Goal: Task Accomplishment & Management: Use online tool/utility

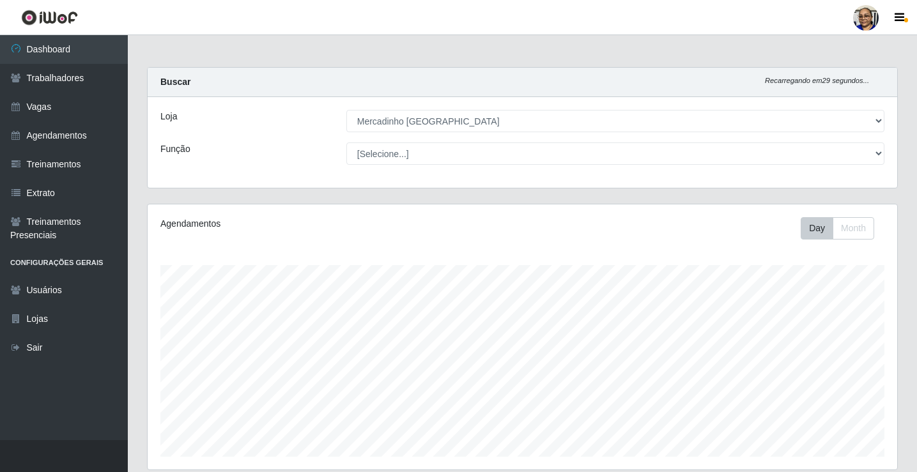
select select "345"
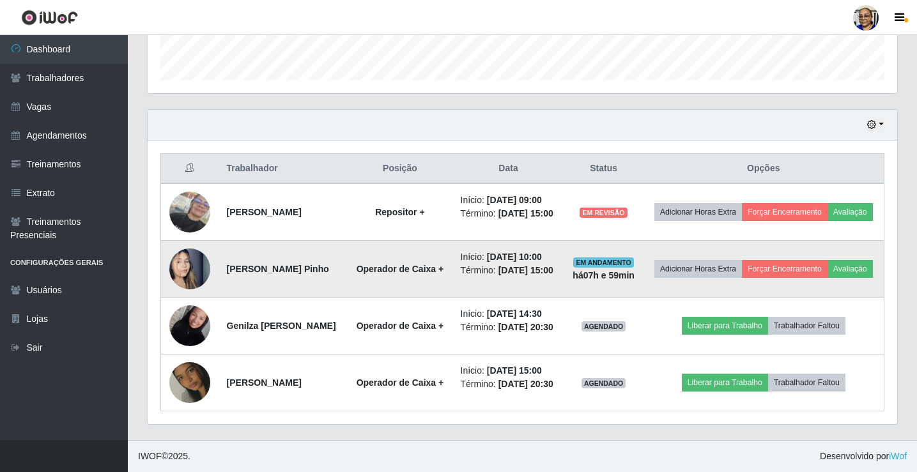
scroll to position [265, 749]
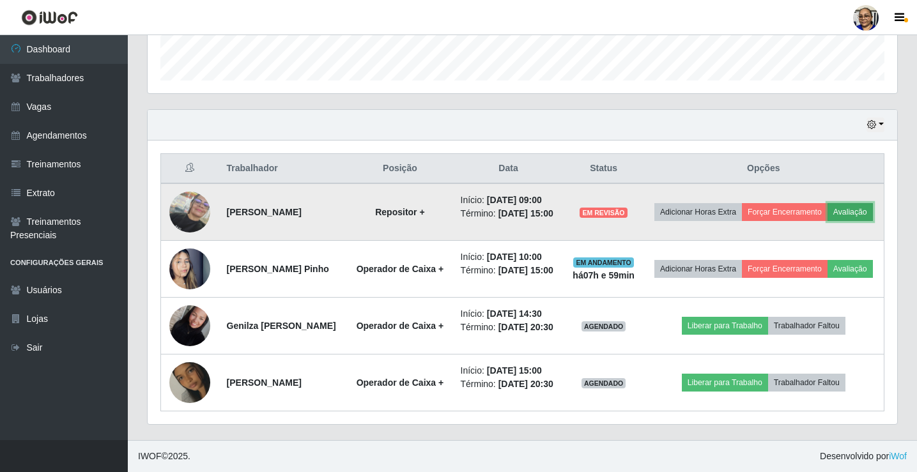
click at [827, 203] on button "Avaliação" at bounding box center [849, 212] width 45 height 18
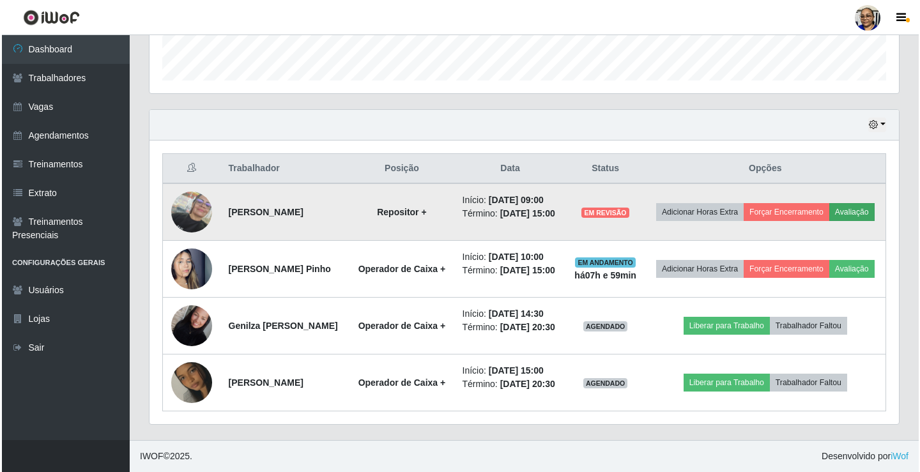
scroll to position [265, 742]
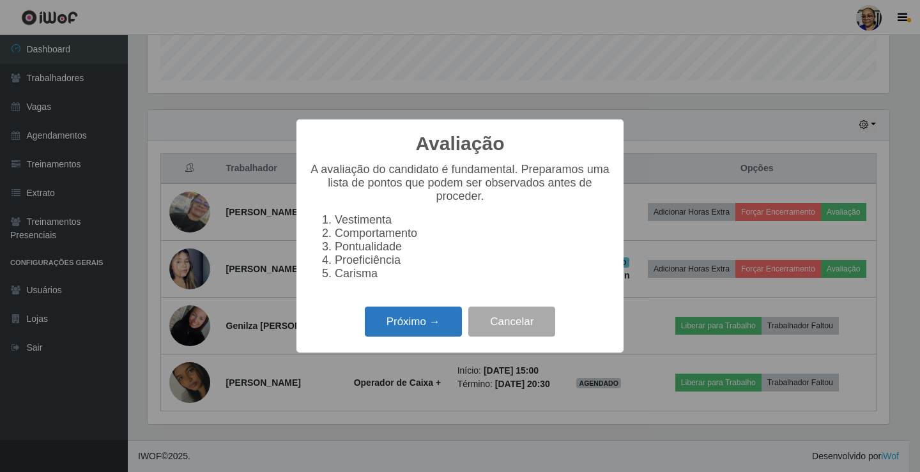
click at [411, 324] on button "Próximo →" at bounding box center [413, 322] width 97 height 30
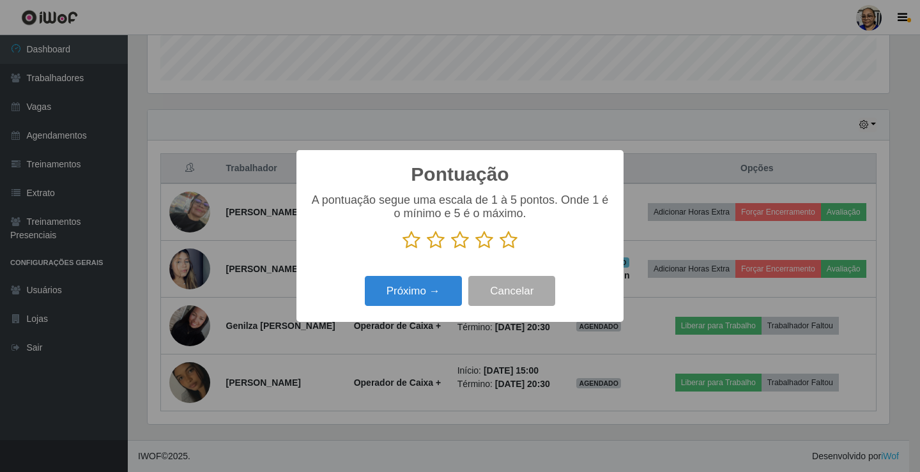
click at [509, 243] on icon at bounding box center [509, 240] width 18 height 19
click at [500, 250] on input "radio" at bounding box center [500, 250] width 0 height 0
click at [423, 289] on button "Próximo →" at bounding box center [413, 291] width 97 height 30
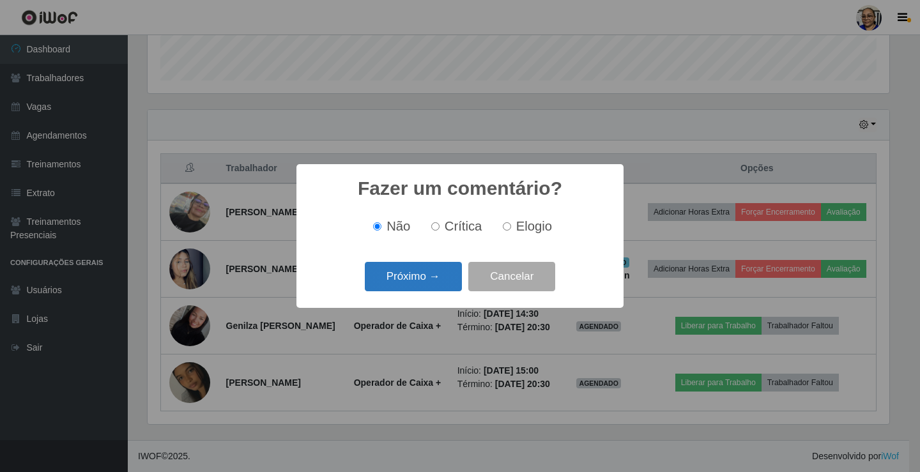
click at [425, 285] on button "Próximo →" at bounding box center [413, 277] width 97 height 30
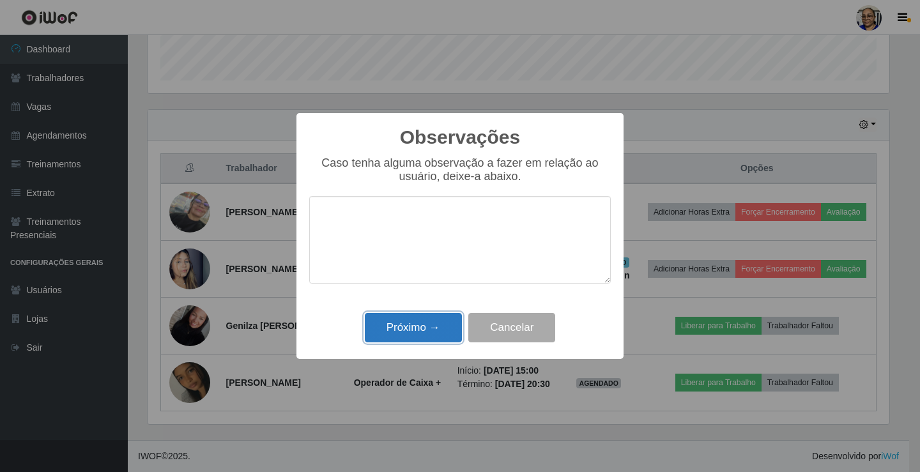
click at [415, 323] on button "Próximo →" at bounding box center [413, 328] width 97 height 30
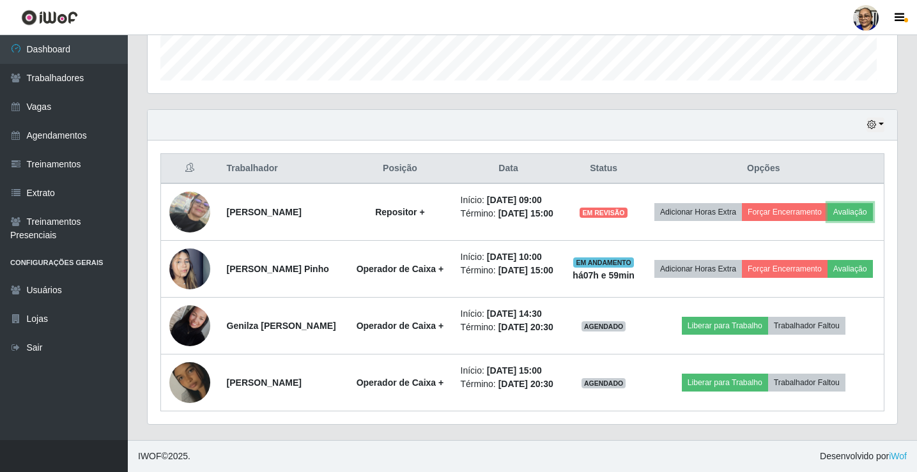
scroll to position [265, 749]
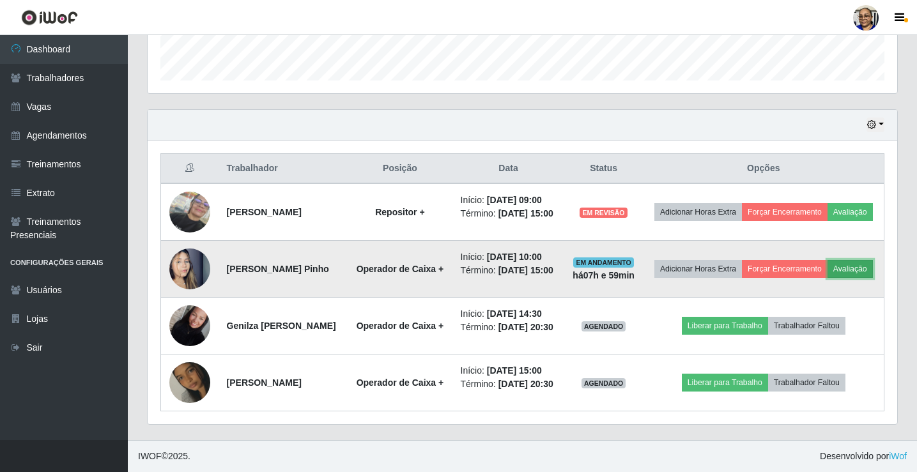
click at [827, 265] on button "Avaliação" at bounding box center [849, 269] width 45 height 18
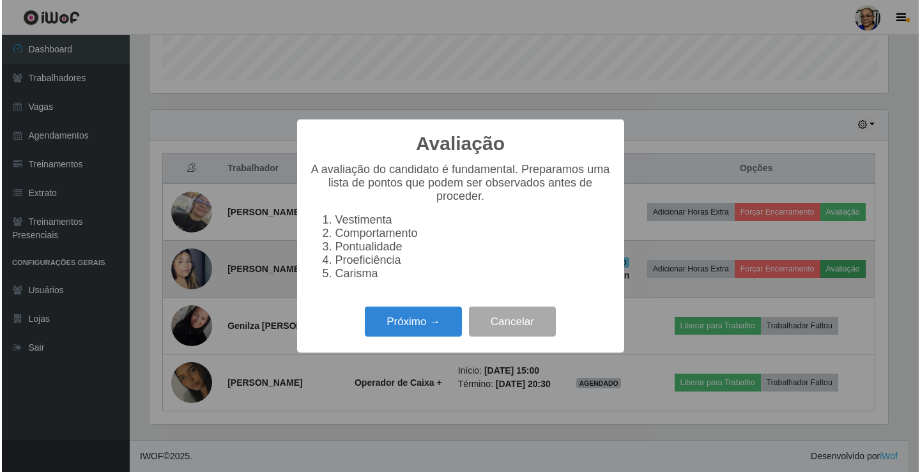
scroll to position [265, 742]
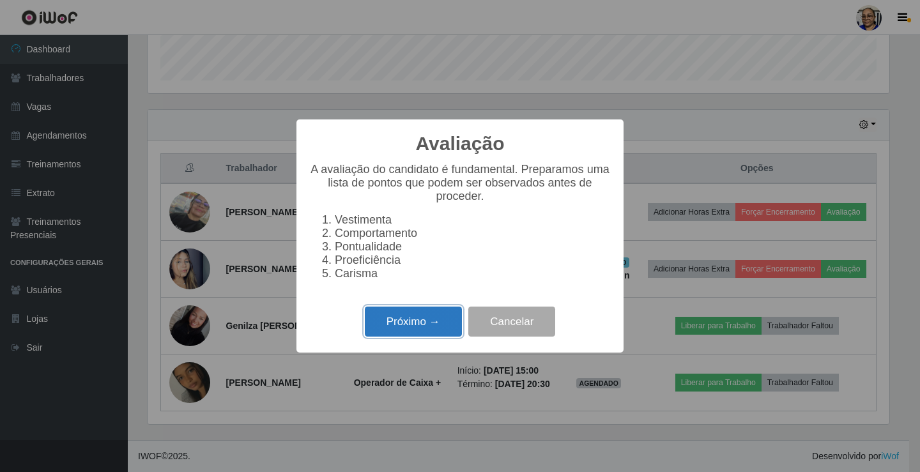
click at [440, 334] on button "Próximo →" at bounding box center [413, 322] width 97 height 30
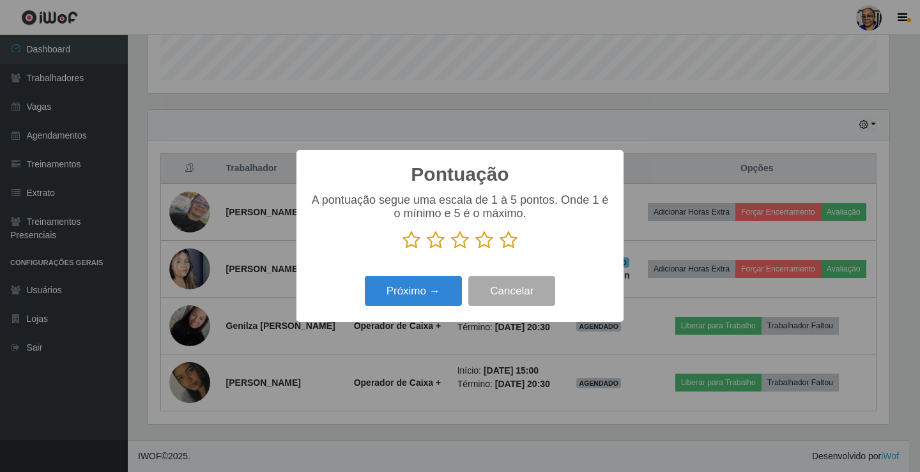
scroll to position [638641, 638165]
click at [505, 245] on icon at bounding box center [509, 240] width 18 height 19
click at [500, 250] on input "radio" at bounding box center [500, 250] width 0 height 0
click at [430, 290] on button "Próximo →" at bounding box center [413, 291] width 97 height 30
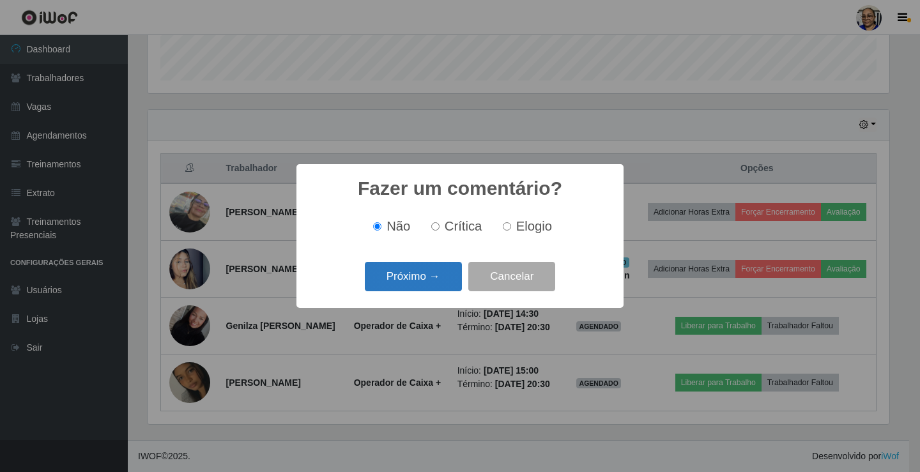
click at [430, 289] on button "Próximo →" at bounding box center [413, 277] width 97 height 30
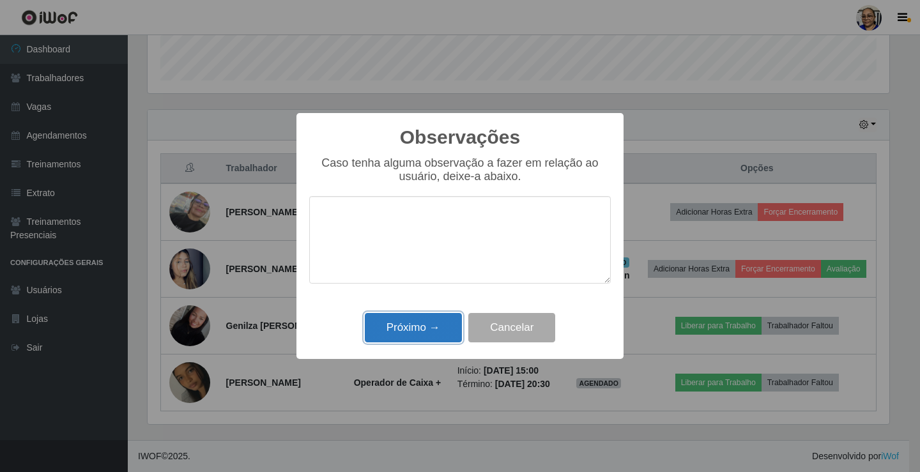
click at [429, 328] on button "Próximo →" at bounding box center [413, 328] width 97 height 30
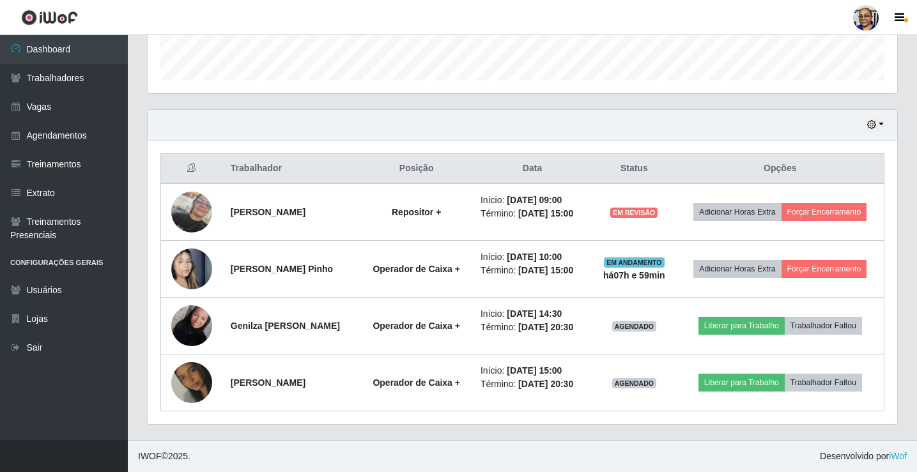
scroll to position [376, 0]
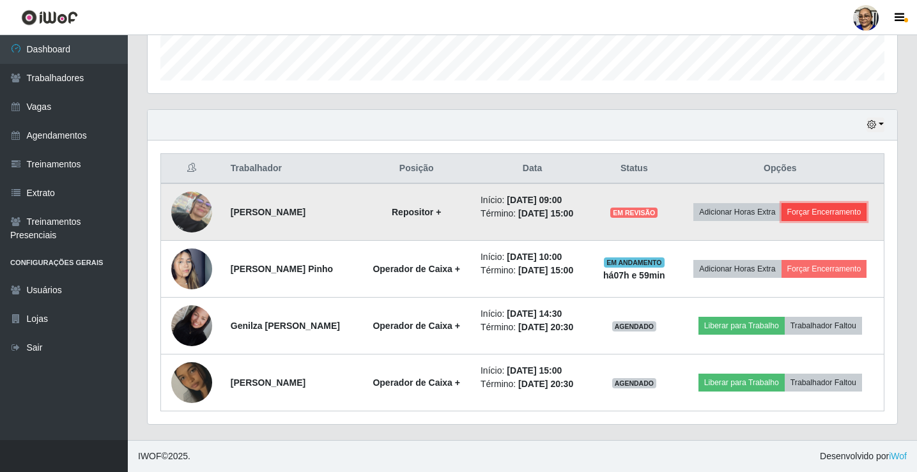
click at [850, 211] on button "Forçar Encerramento" at bounding box center [824, 212] width 86 height 18
click at [855, 211] on button "Forçar Encerramento" at bounding box center [824, 212] width 86 height 18
click at [840, 215] on button "Forçar Encerramento" at bounding box center [824, 212] width 86 height 18
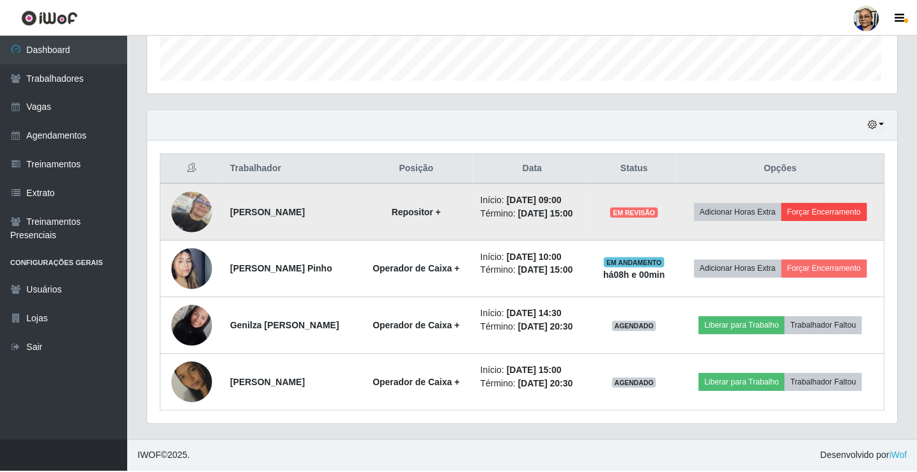
scroll to position [265, 742]
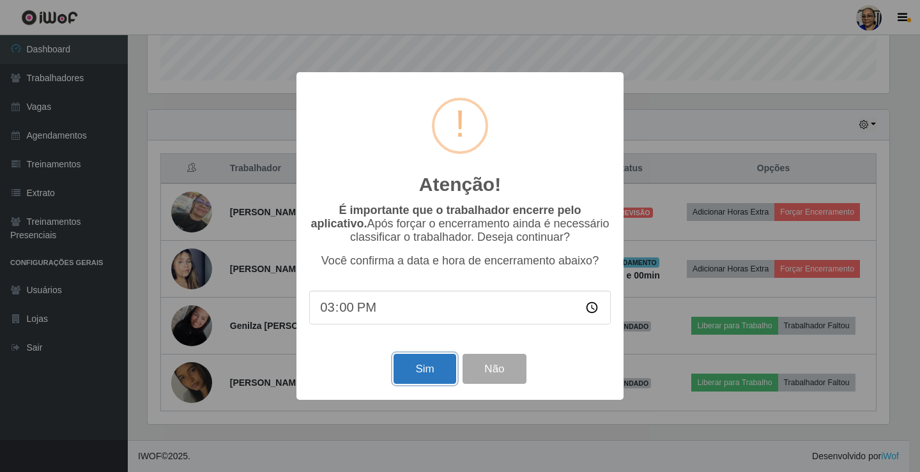
click at [424, 374] on button "Sim" at bounding box center [425, 369] width 62 height 30
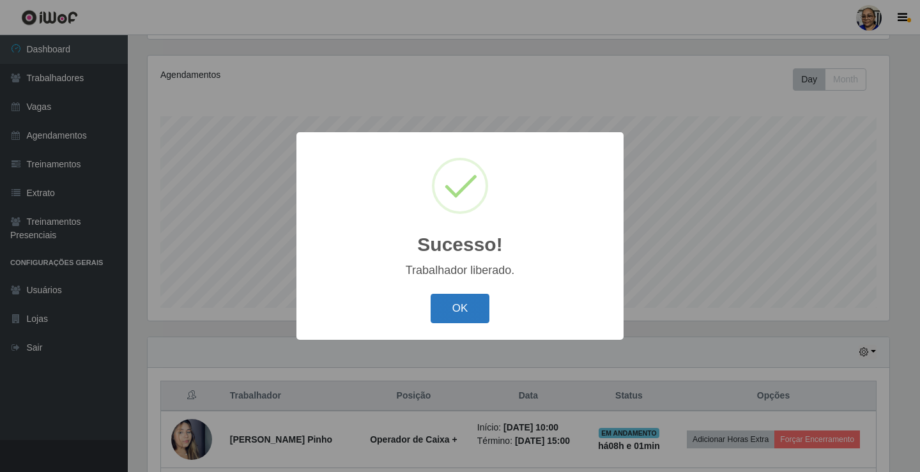
click at [466, 304] on button "OK" at bounding box center [460, 309] width 59 height 30
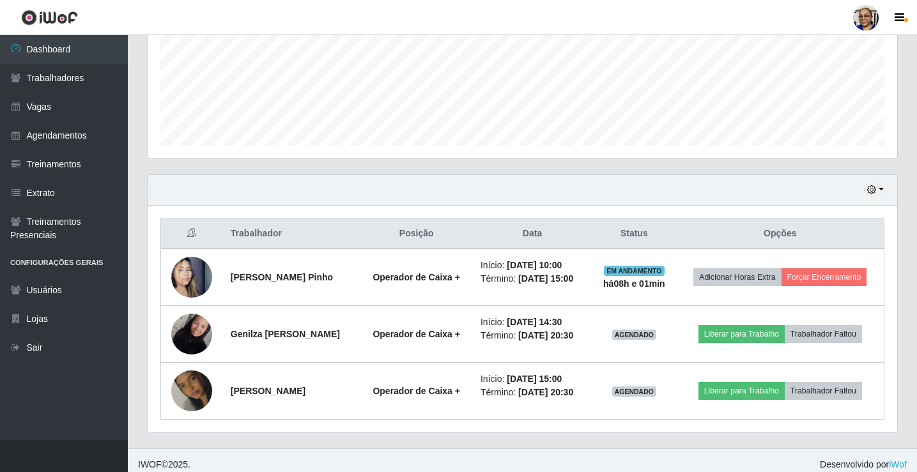
scroll to position [319, 0]
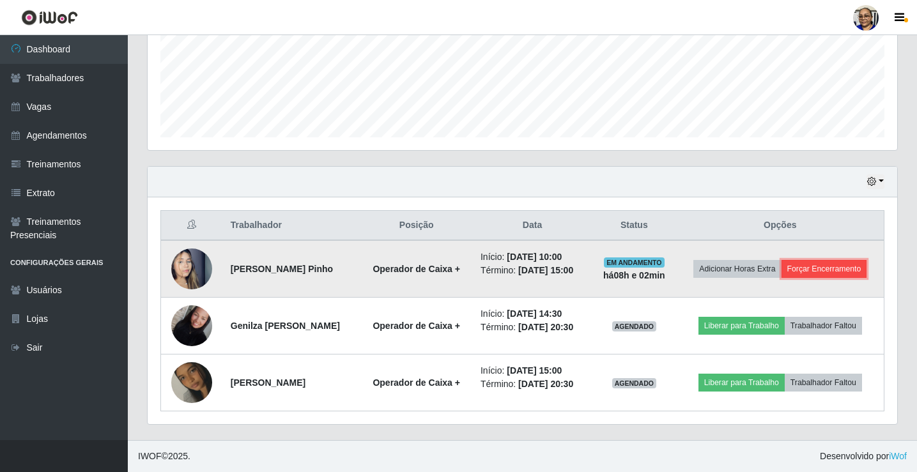
click at [841, 265] on button "Forçar Encerramento" at bounding box center [824, 269] width 86 height 18
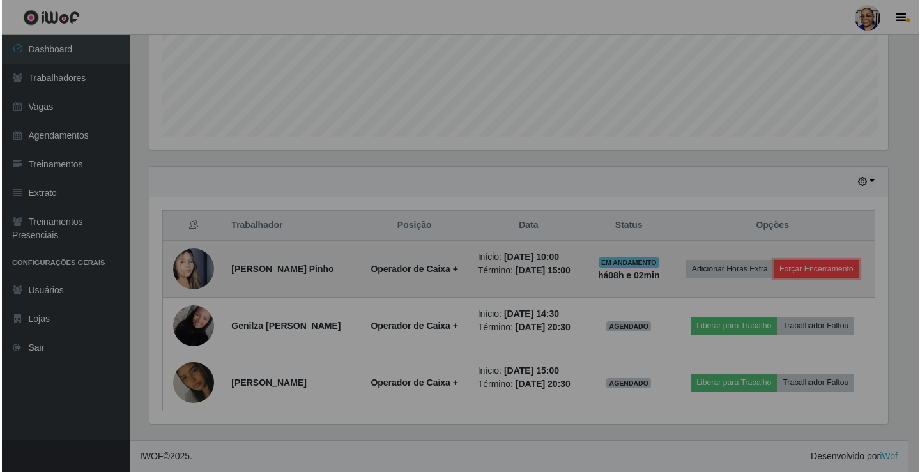
scroll to position [265, 749]
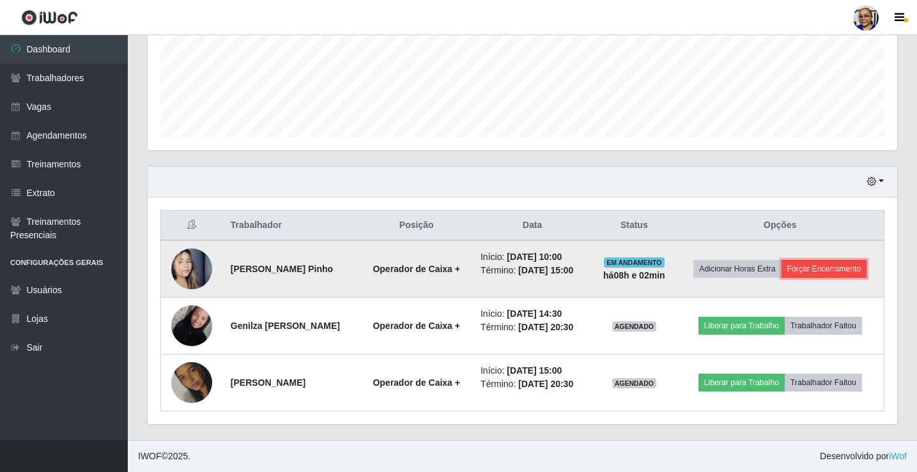
click at [837, 270] on button "Forçar Encerramento" at bounding box center [824, 269] width 86 height 18
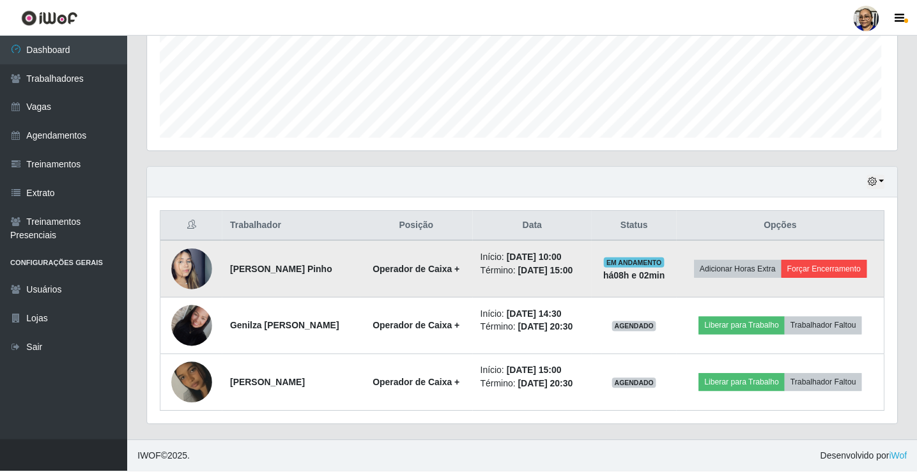
scroll to position [265, 742]
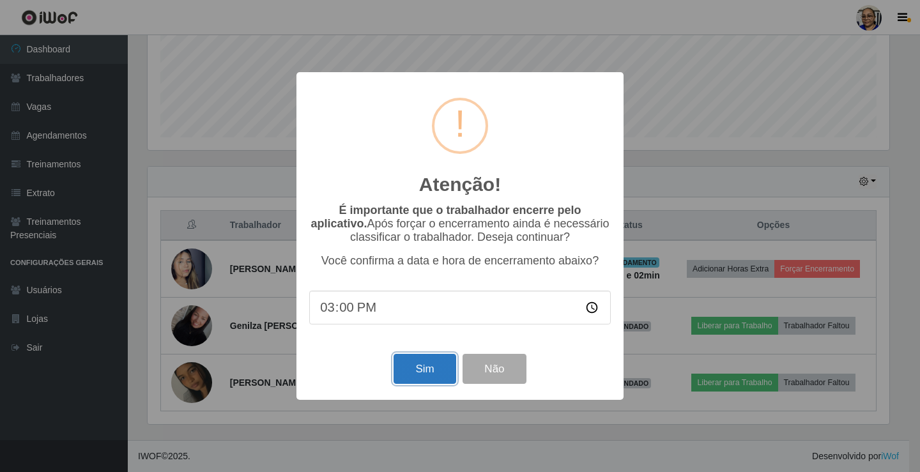
click at [426, 374] on button "Sim" at bounding box center [425, 369] width 62 height 30
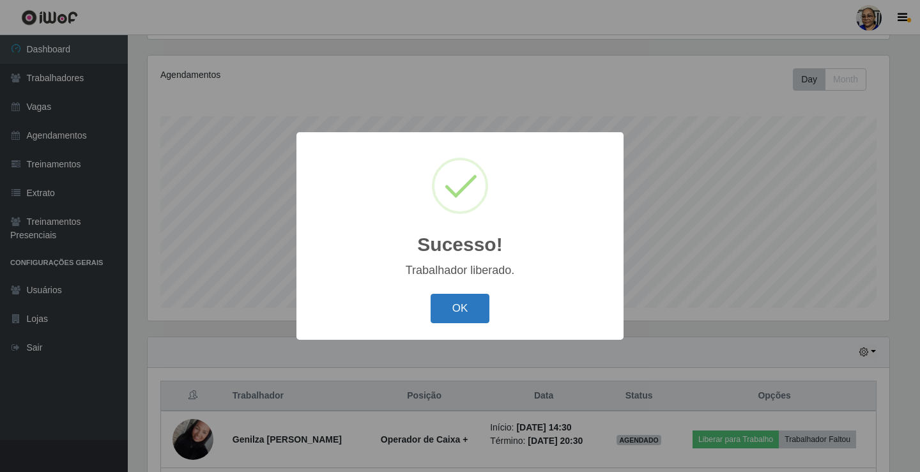
click at [472, 312] on button "OK" at bounding box center [460, 309] width 59 height 30
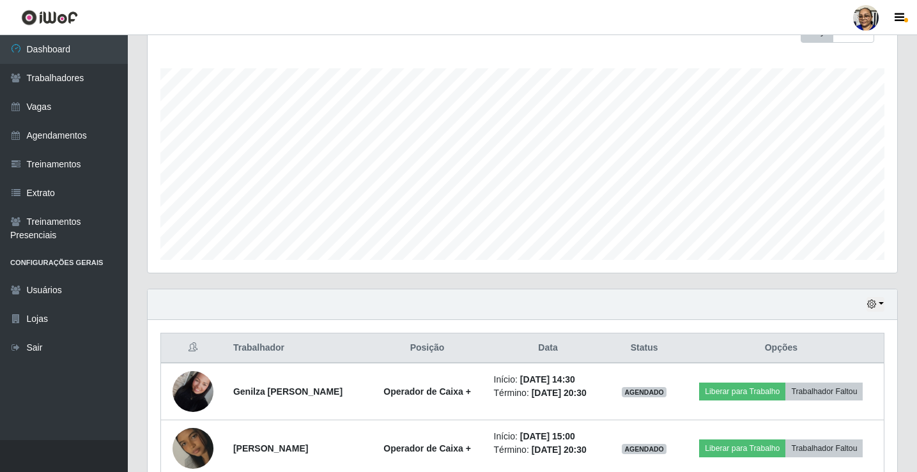
scroll to position [263, 0]
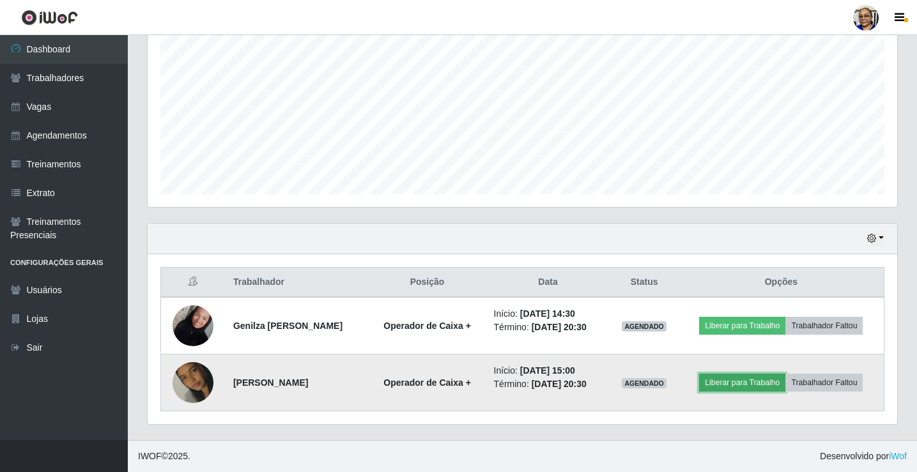
click at [740, 387] on button "Liberar para Trabalho" at bounding box center [742, 383] width 86 height 18
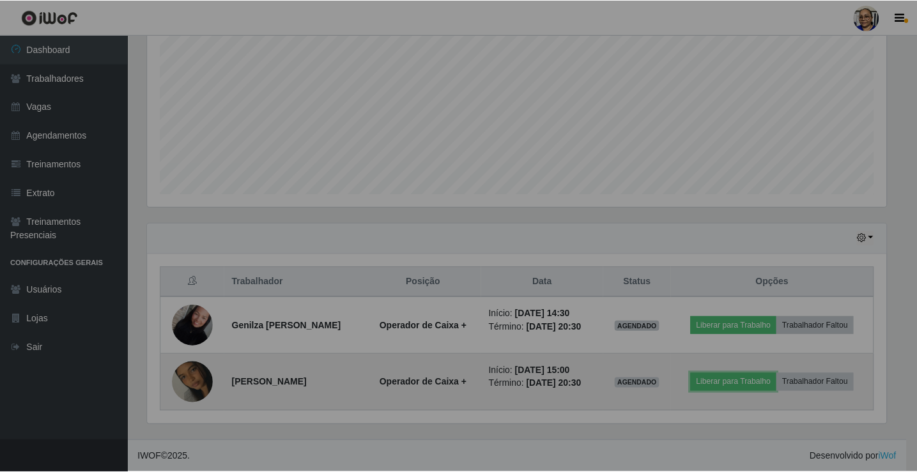
scroll to position [265, 749]
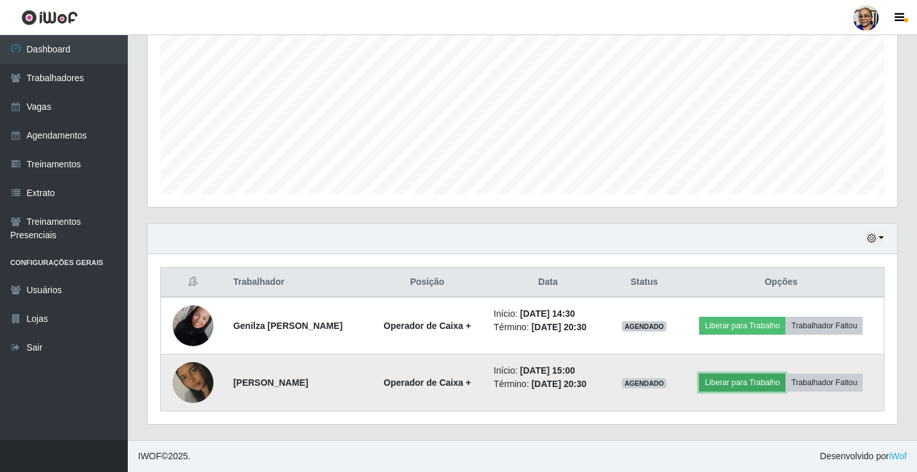
click at [760, 388] on button "Liberar para Trabalho" at bounding box center [742, 383] width 86 height 18
click at [756, 377] on button "Liberar para Trabalho" at bounding box center [742, 383] width 86 height 18
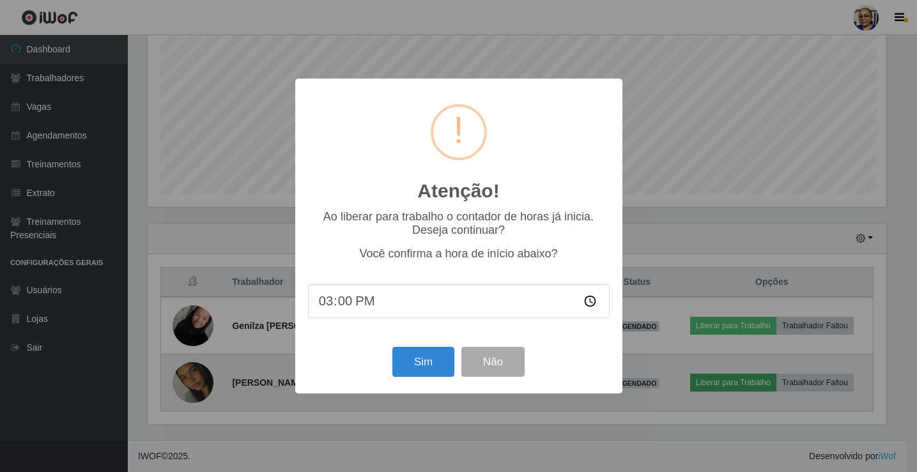
scroll to position [265, 742]
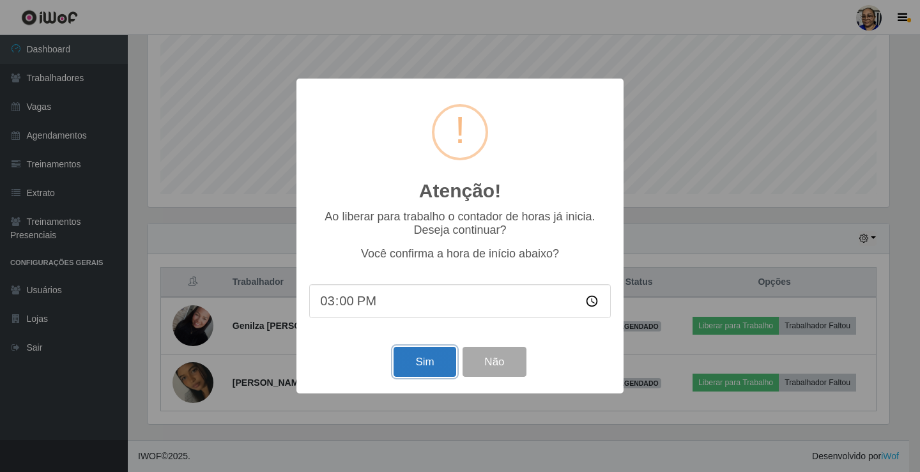
click at [431, 366] on button "Sim" at bounding box center [425, 362] width 62 height 30
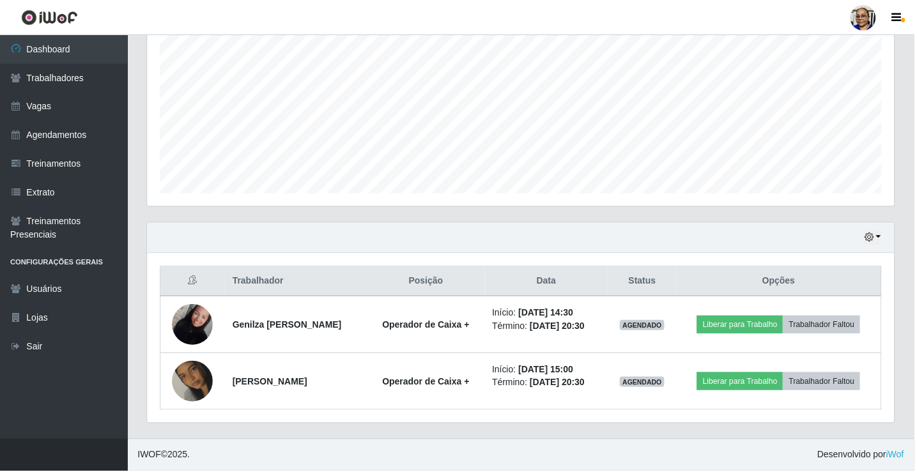
scroll to position [149, 0]
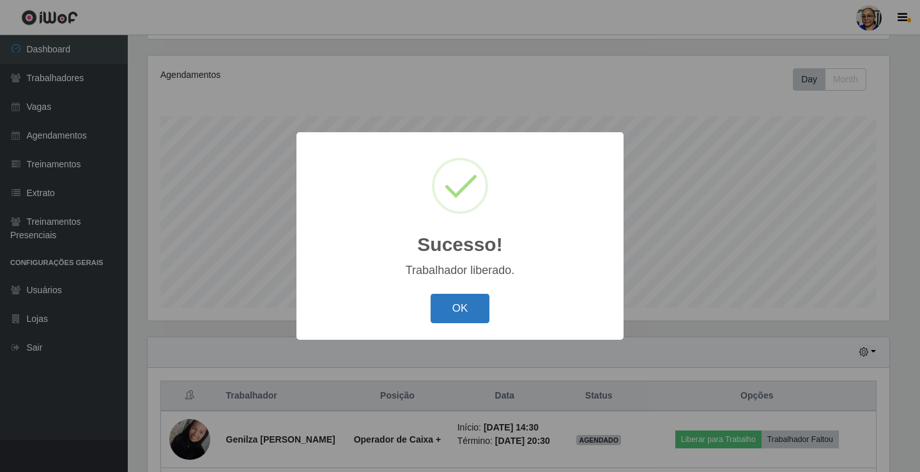
click at [468, 312] on button "OK" at bounding box center [460, 309] width 59 height 30
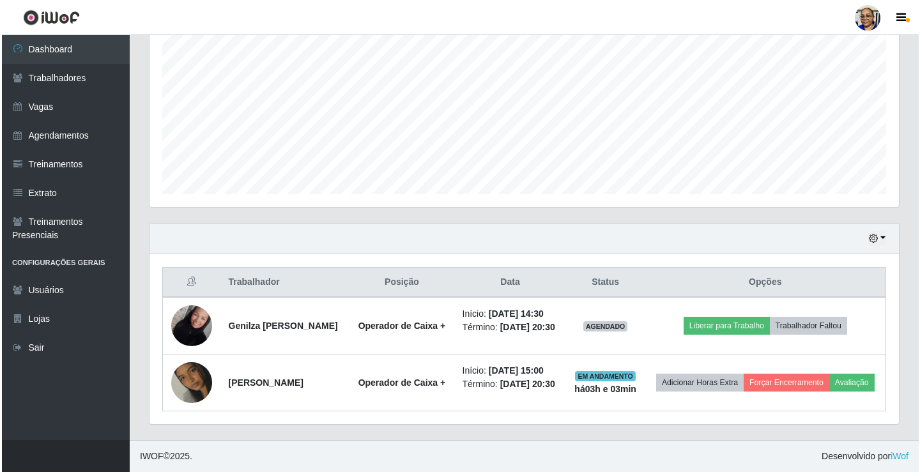
scroll to position [282, 0]
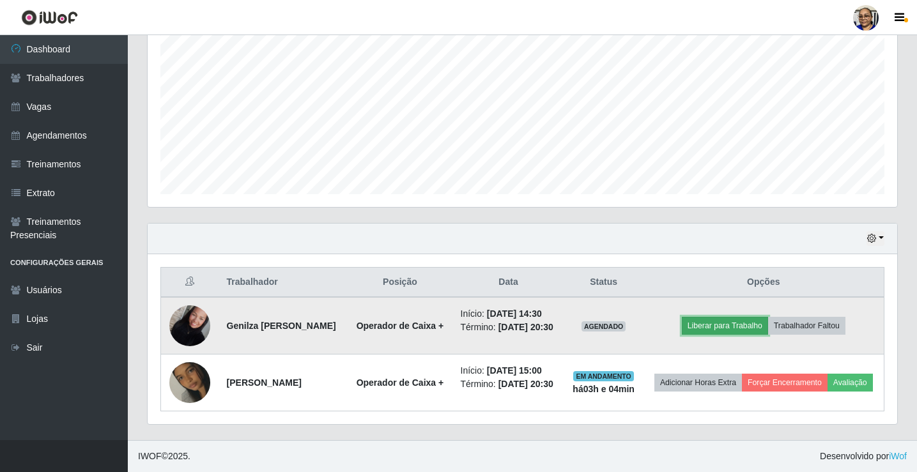
click at [751, 317] on button "Liberar para Trabalho" at bounding box center [725, 326] width 86 height 18
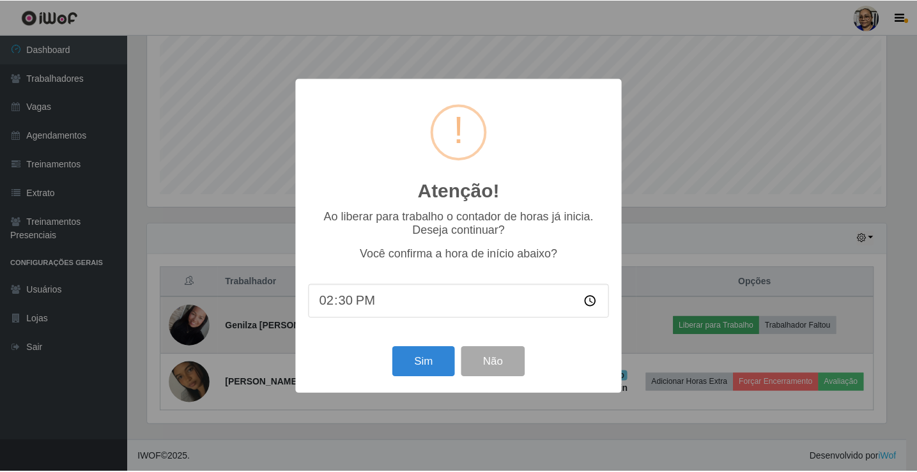
scroll to position [265, 742]
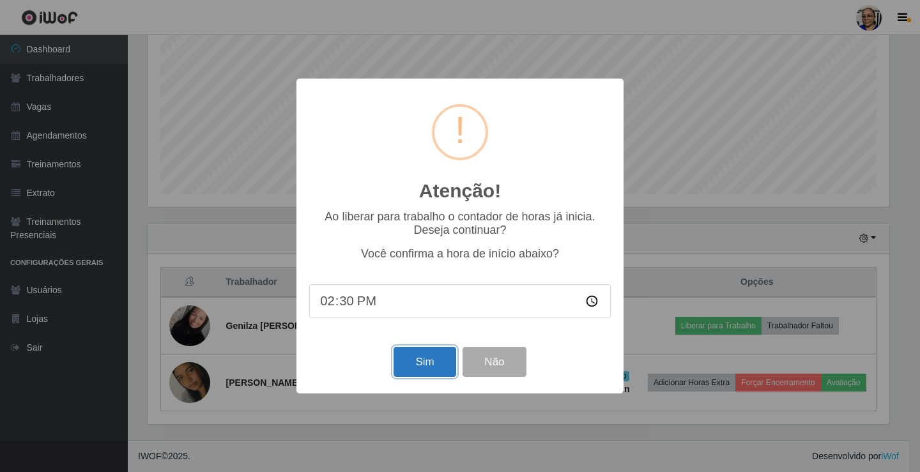
click at [422, 360] on button "Sim" at bounding box center [425, 362] width 62 height 30
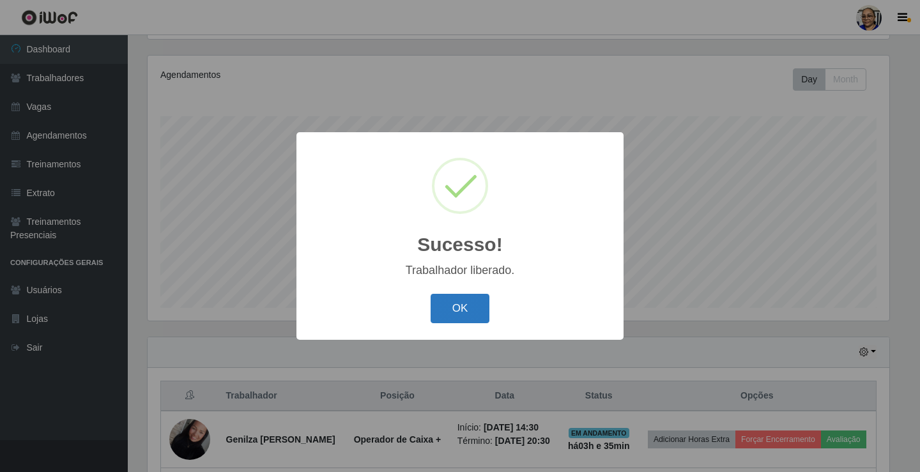
click at [462, 311] on button "OK" at bounding box center [460, 309] width 59 height 30
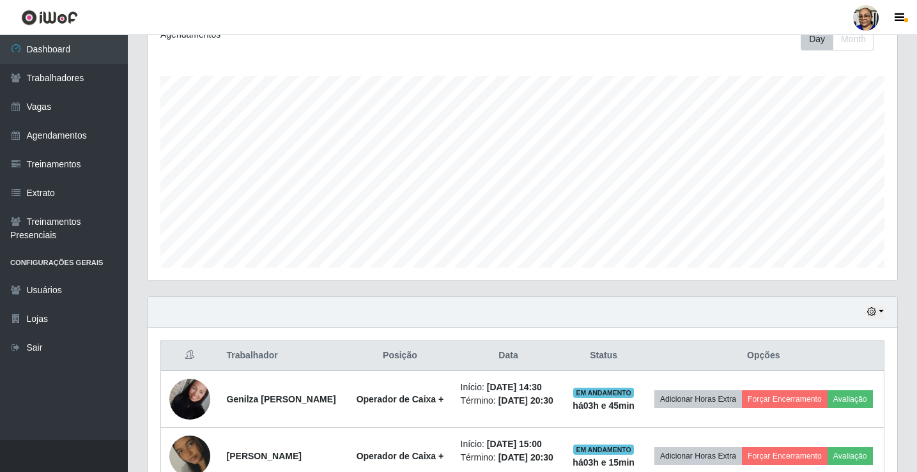
scroll to position [282, 0]
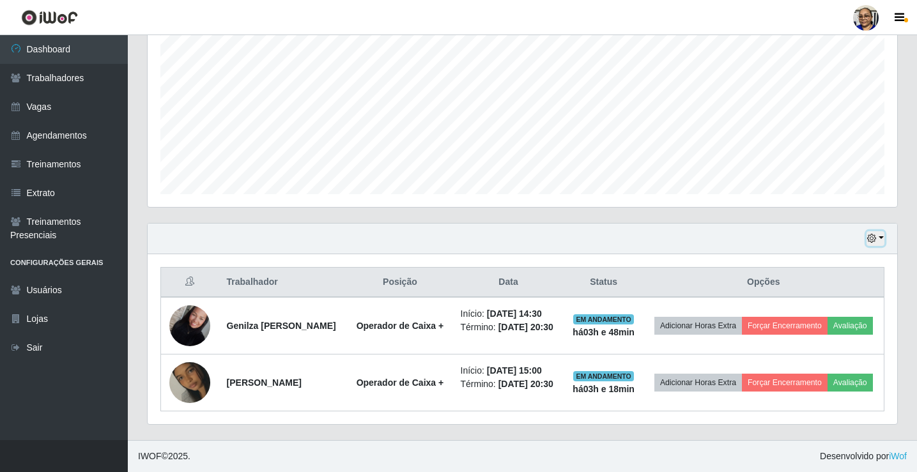
click at [880, 231] on button "button" at bounding box center [875, 238] width 18 height 15
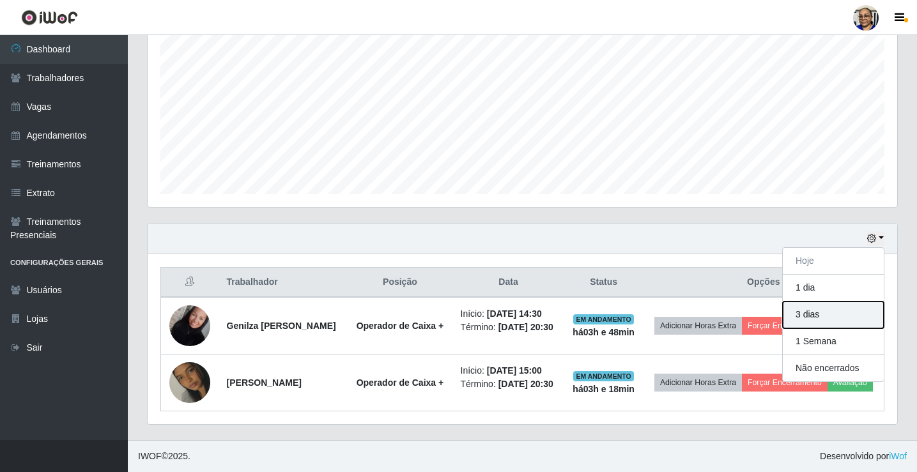
click at [850, 302] on button "3 dias" at bounding box center [833, 315] width 101 height 27
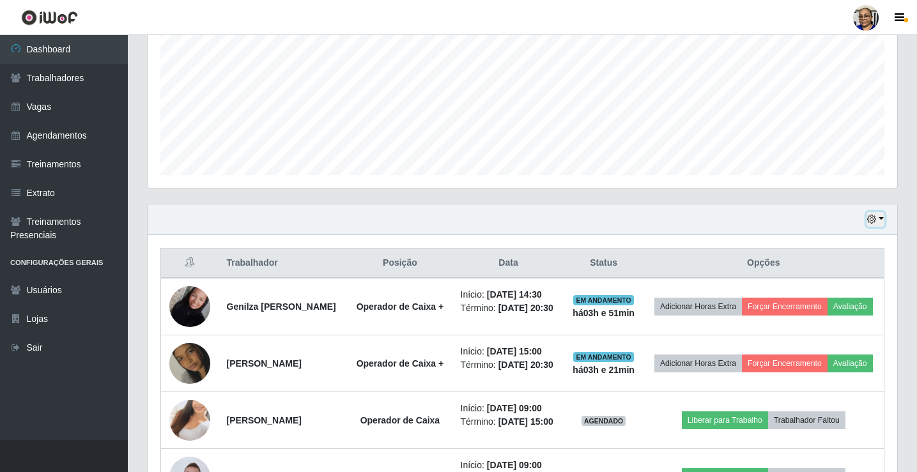
click at [881, 220] on button "button" at bounding box center [875, 219] width 18 height 15
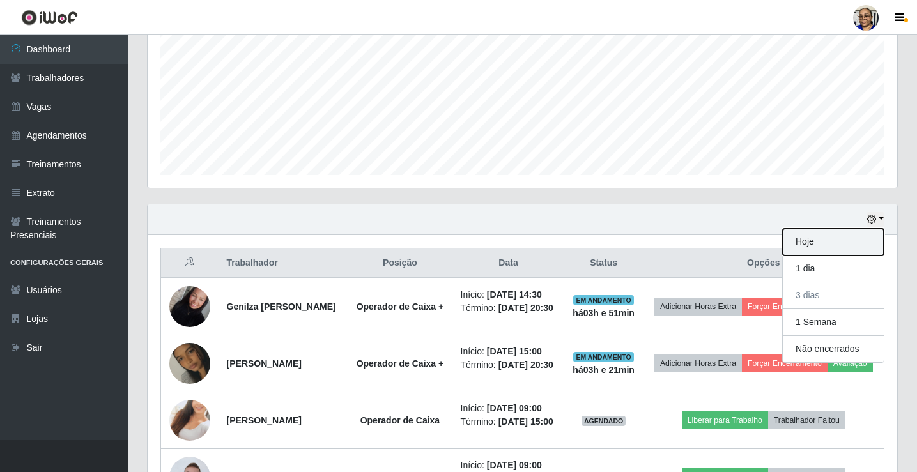
click at [818, 240] on button "Hoje" at bounding box center [833, 242] width 101 height 27
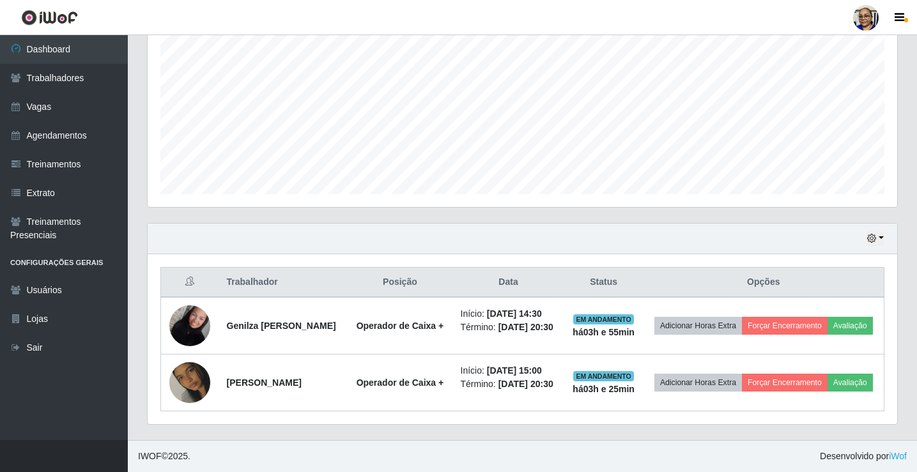
click at [904, 276] on div "Hoje 1 dia 3 dias 1 Semana Não encerrados Trabalhador Posição Data Status Opçõe…" at bounding box center [522, 331] width 770 height 217
